Goal: Transaction & Acquisition: Purchase product/service

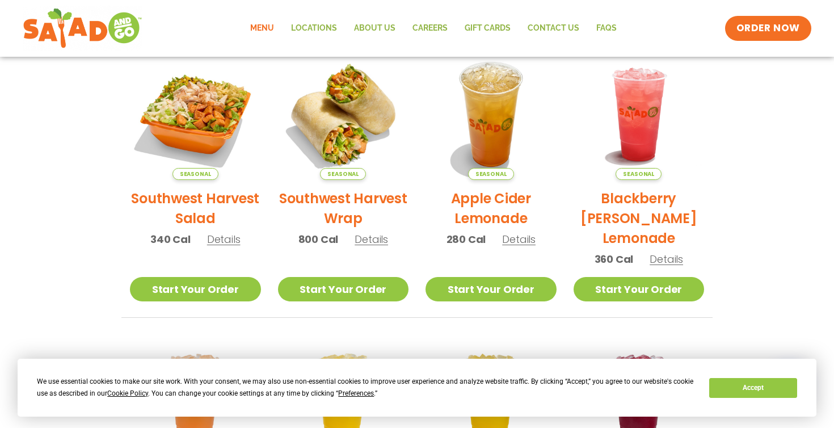
scroll to position [280, 0]
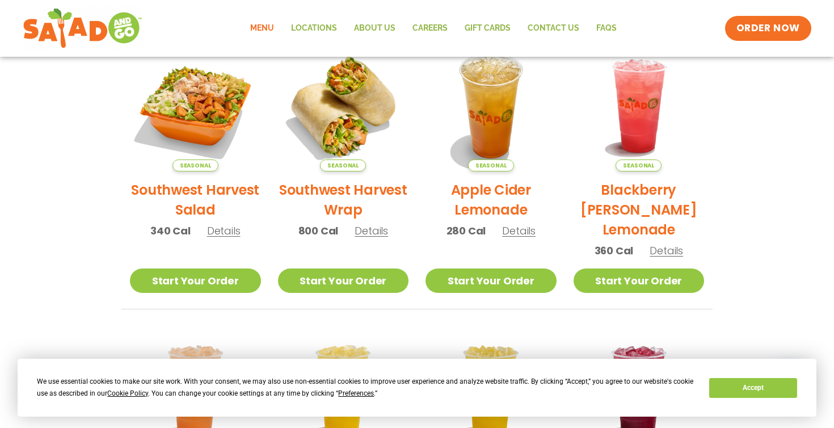
click at [224, 235] on span "Details" at bounding box center [223, 231] width 33 height 14
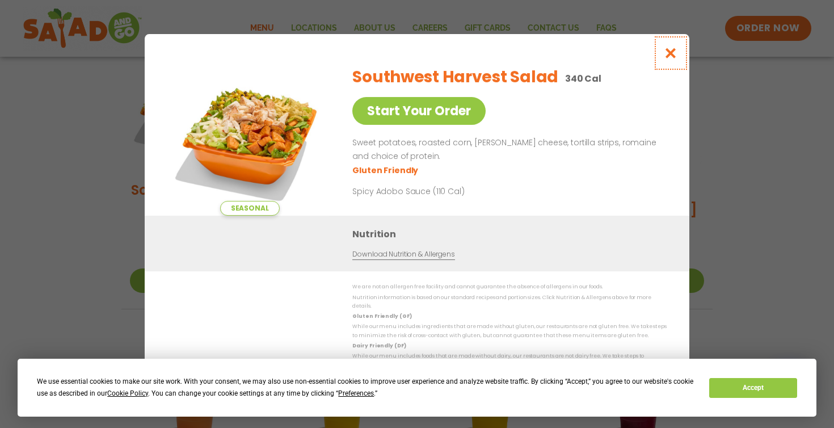
click at [671, 57] on icon "Close modal" at bounding box center [671, 53] width 14 height 12
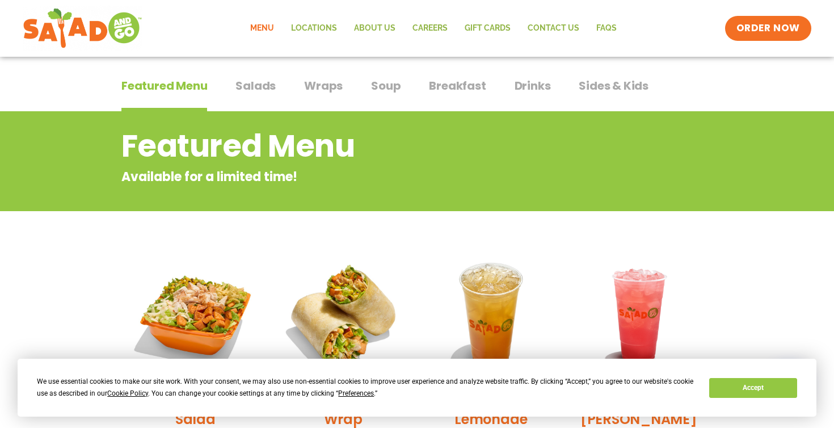
scroll to position [0, 0]
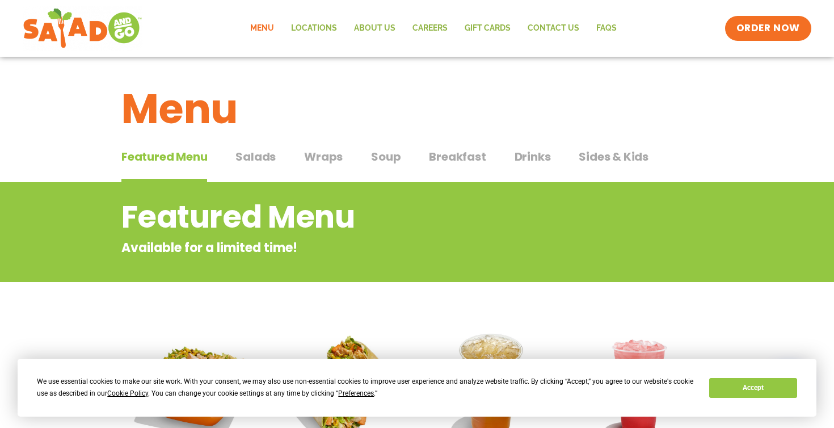
click at [251, 157] on span "Salads" at bounding box center [256, 156] width 40 height 17
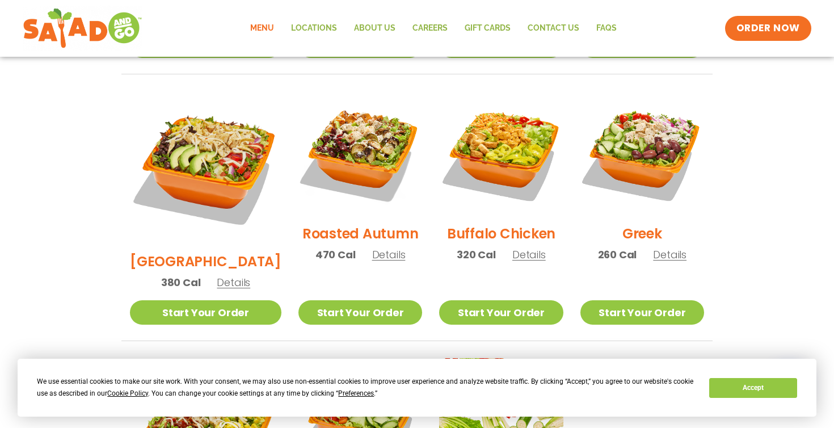
scroll to position [574, 0]
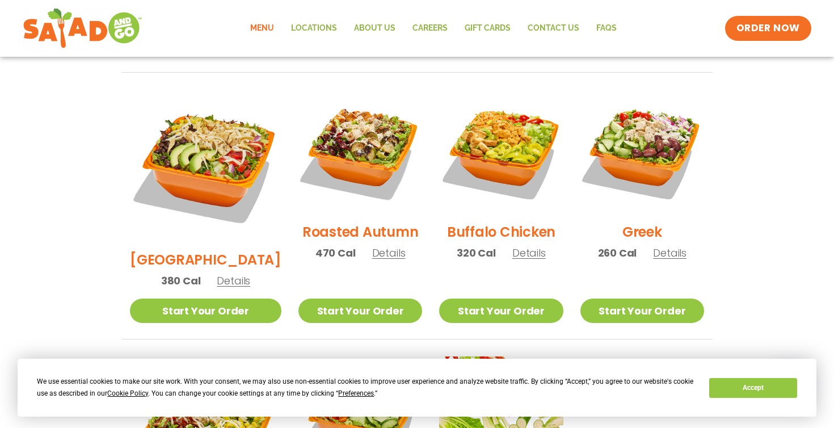
click at [523, 246] on span "Details" at bounding box center [528, 253] width 33 height 14
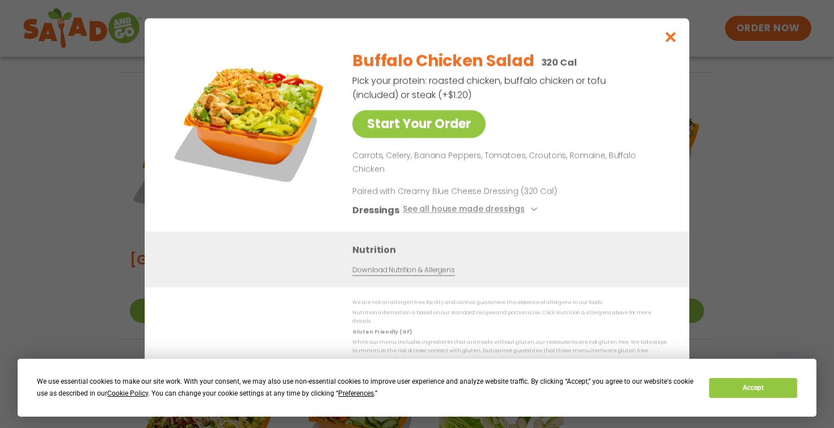
click at [399, 265] on link "Download Nutrition & Allergens" at bounding box center [403, 270] width 102 height 11
click at [533, 203] on button "See all house made dressings" at bounding box center [472, 210] width 138 height 14
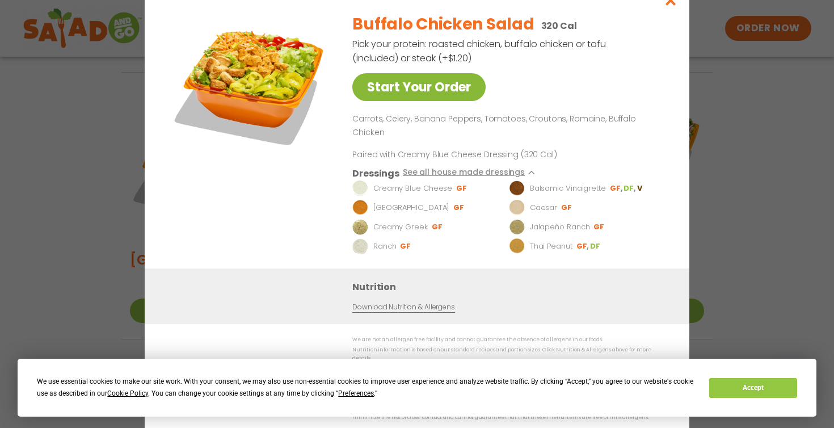
click at [457, 99] on link "Start Your Order" at bounding box center [418, 87] width 133 height 28
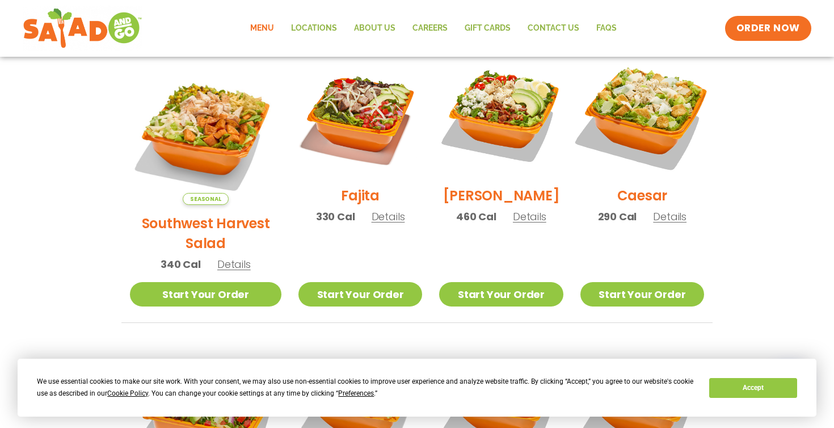
scroll to position [346, 0]
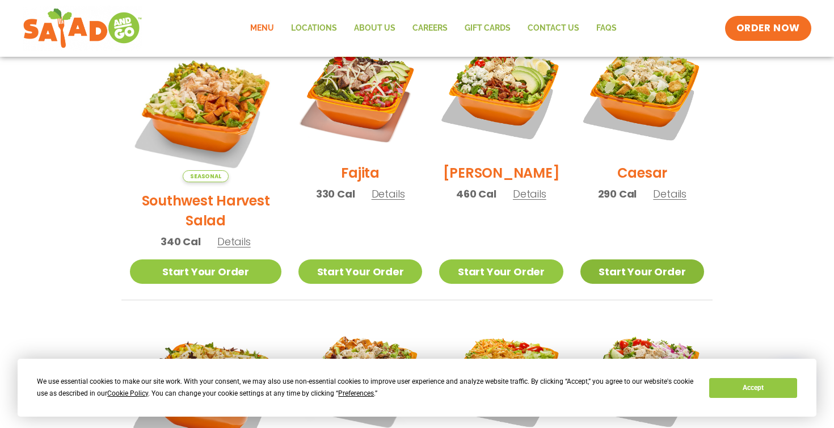
click at [672, 259] on link "Start Your Order" at bounding box center [643, 271] width 124 height 24
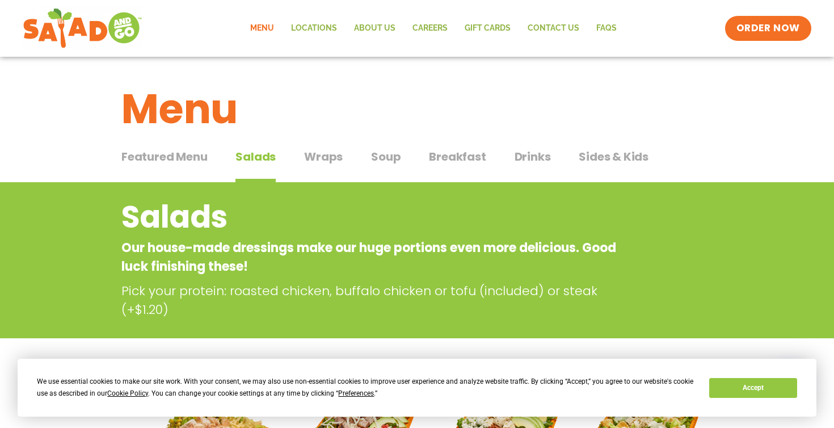
click at [545, 160] on span "Drinks" at bounding box center [533, 156] width 36 height 17
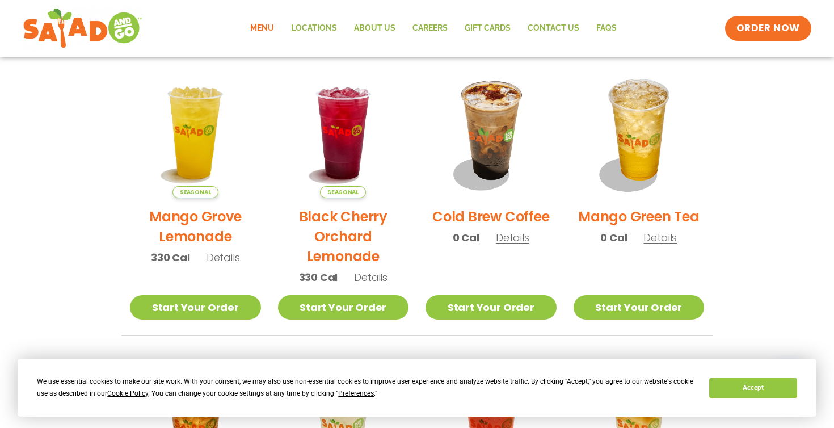
scroll to position [559, 0]
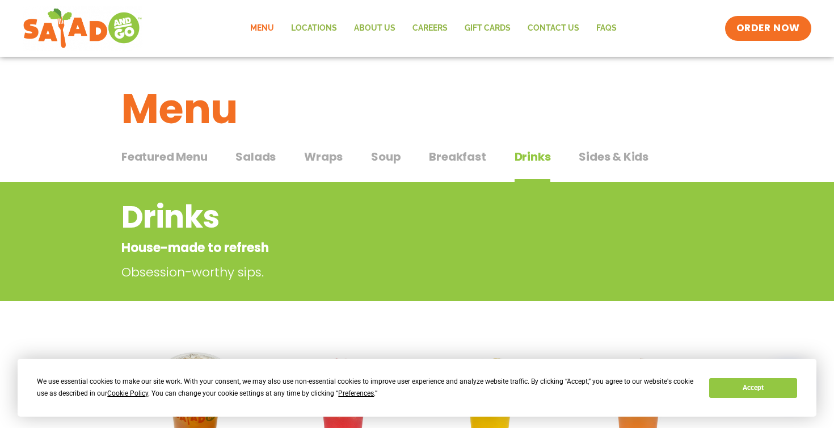
click at [261, 155] on span "Salads" at bounding box center [256, 156] width 40 height 17
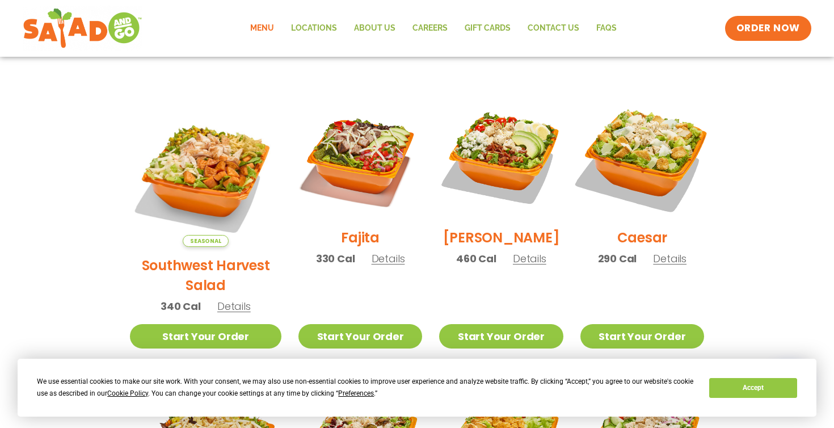
scroll to position [282, 0]
click at [642, 173] on img at bounding box center [642, 156] width 145 height 145
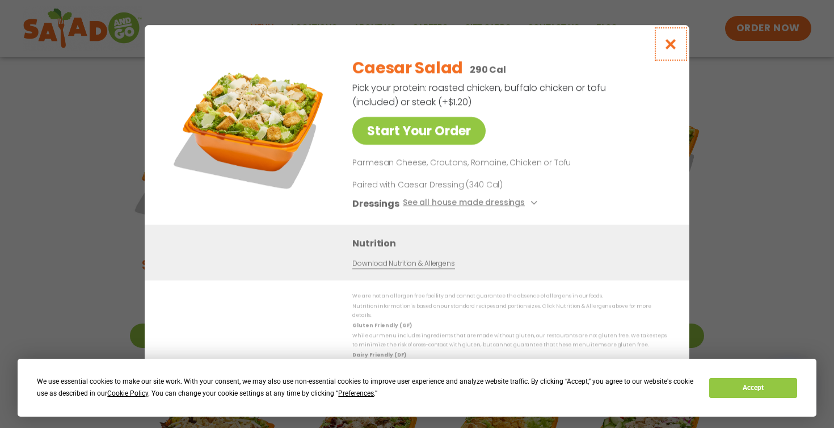
click at [665, 50] on icon "Close modal" at bounding box center [671, 44] width 14 height 12
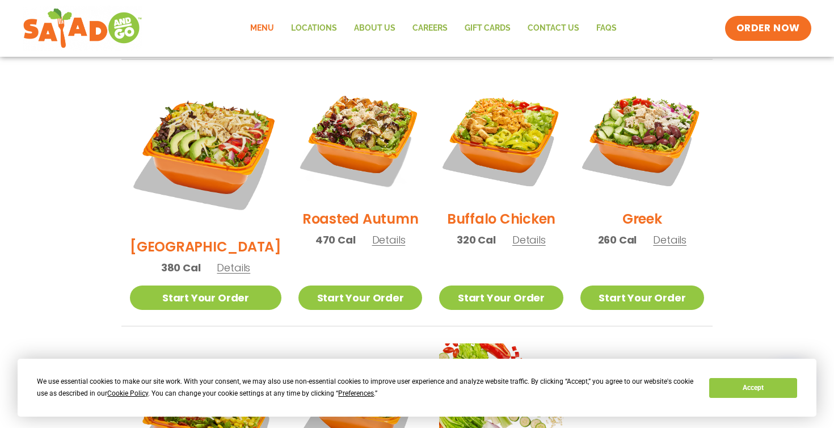
scroll to position [586, 0]
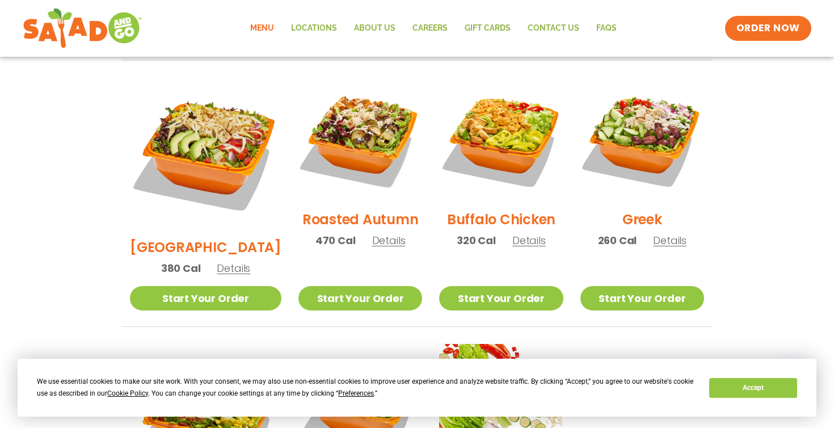
click at [768, 144] on section "Salads Our house-made dressings make our huge portions even more delicious. Goo…" at bounding box center [417, 95] width 834 height 998
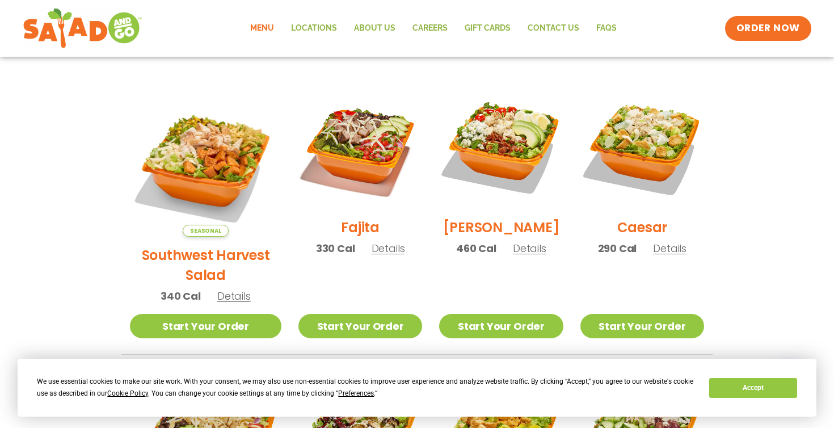
scroll to position [0, 0]
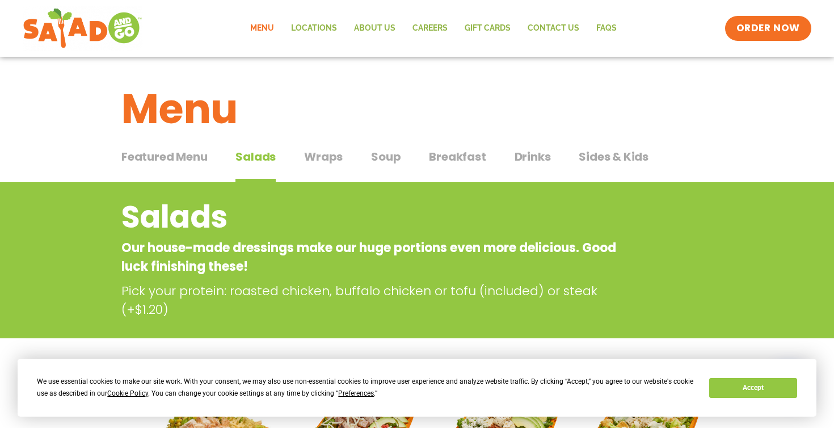
click at [539, 156] on span "Drinks" at bounding box center [533, 156] width 36 height 17
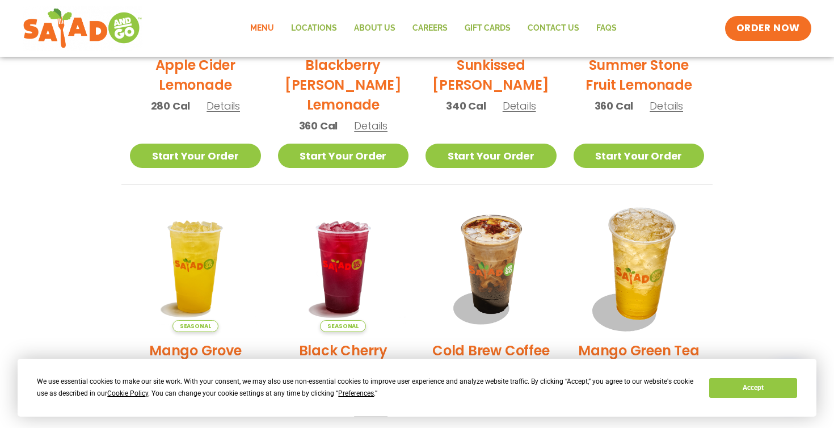
scroll to position [501, 0]
